Goal: Transaction & Acquisition: Purchase product/service

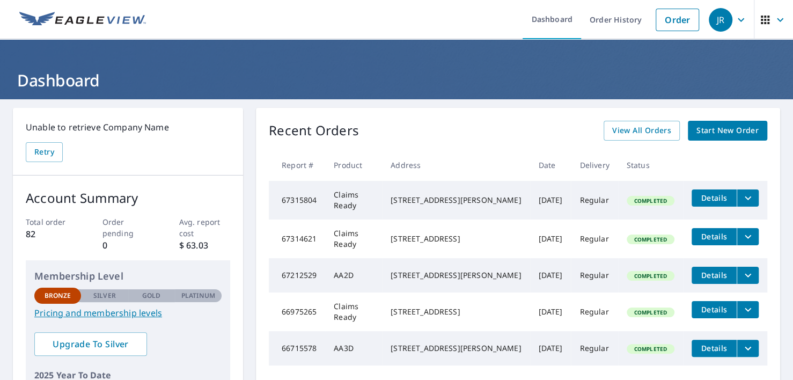
click at [698, 130] on span "Start New Order" at bounding box center [727, 130] width 62 height 13
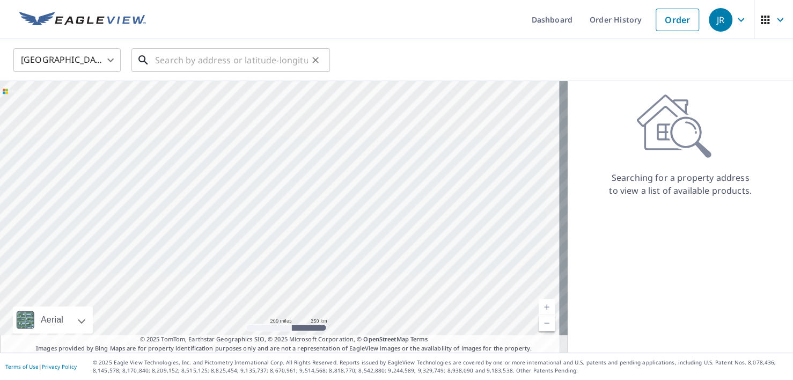
click at [182, 61] on input "text" at bounding box center [231, 60] width 153 height 30
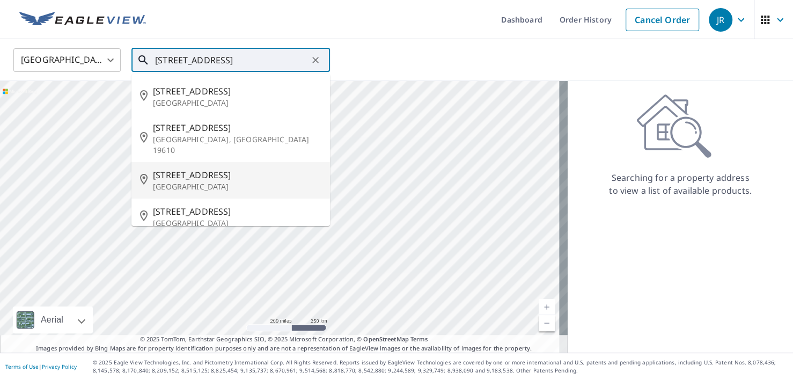
click at [183, 168] on span "[STREET_ADDRESS]" at bounding box center [237, 174] width 168 height 13
type input "[STREET_ADDRESS]"
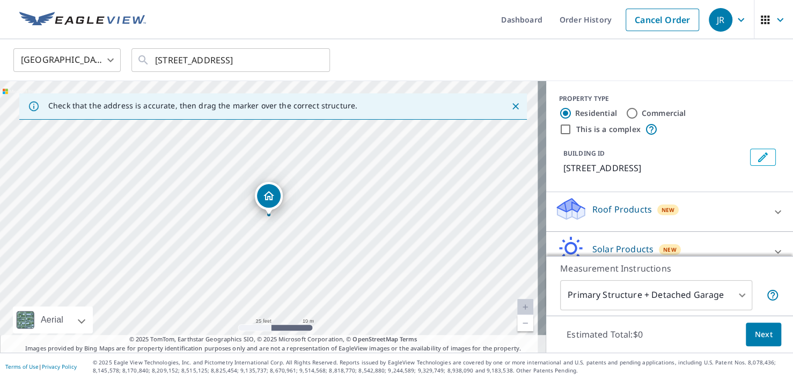
click at [557, 209] on icon at bounding box center [570, 204] width 27 height 13
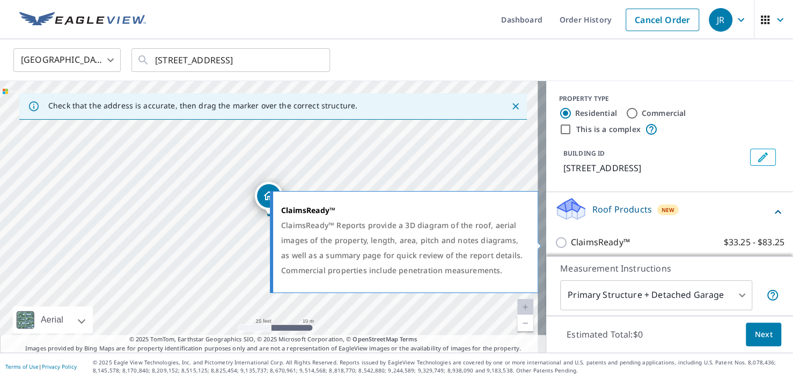
click at [555, 238] on input "ClaimsReady™ $33.25 - $83.25" at bounding box center [563, 242] width 16 height 13
checkbox input "true"
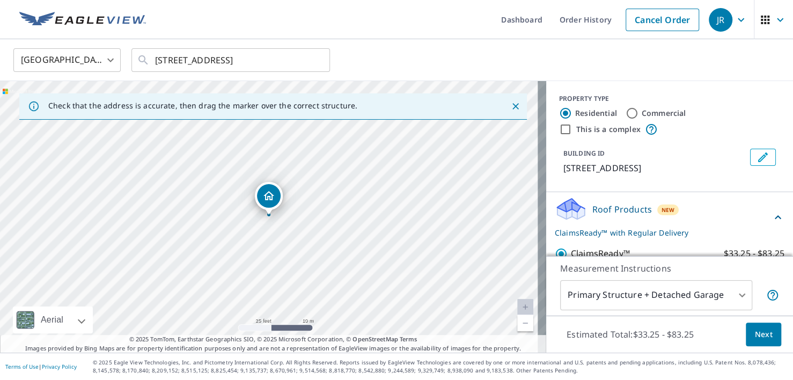
scroll to position [150, 0]
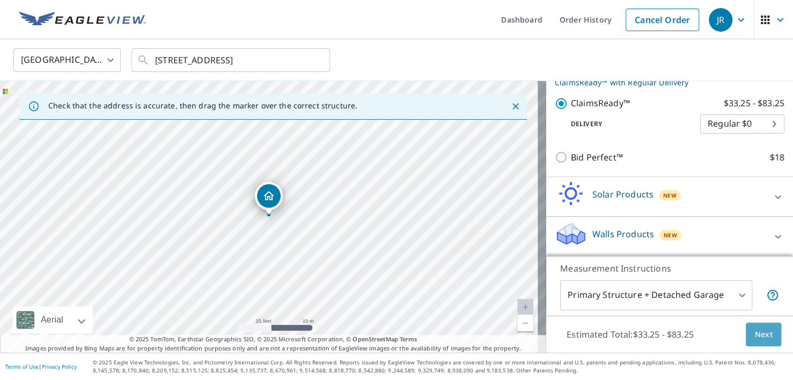
click at [758, 329] on span "Next" at bounding box center [763, 334] width 18 height 13
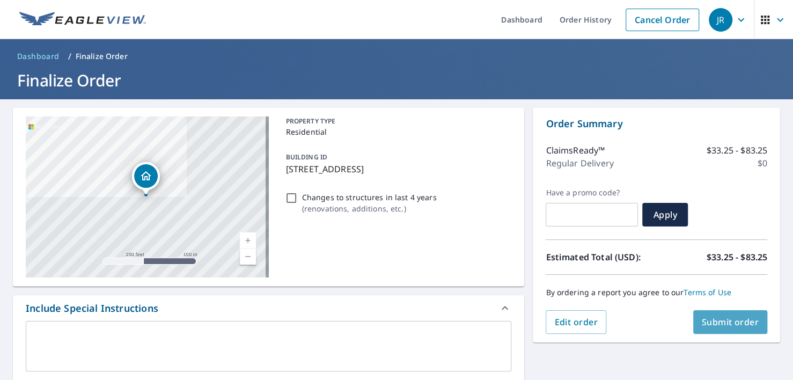
click at [705, 322] on span "Submit order" at bounding box center [730, 322] width 57 height 12
